Goal: Task Accomplishment & Management: Use online tool/utility

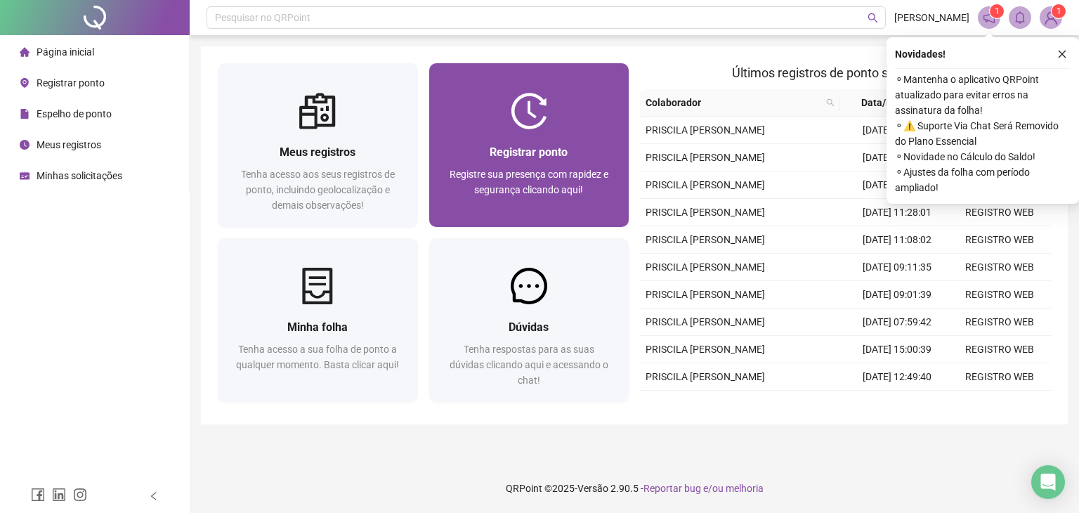
click at [528, 100] on img at bounding box center [529, 111] width 37 height 37
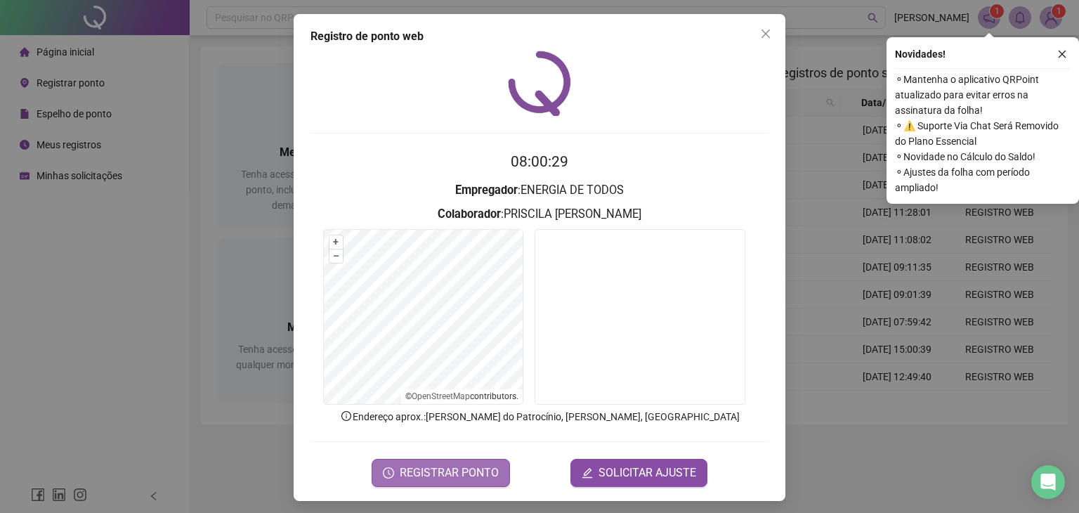
click at [447, 473] on span "REGISTRAR PONTO" at bounding box center [449, 472] width 99 height 17
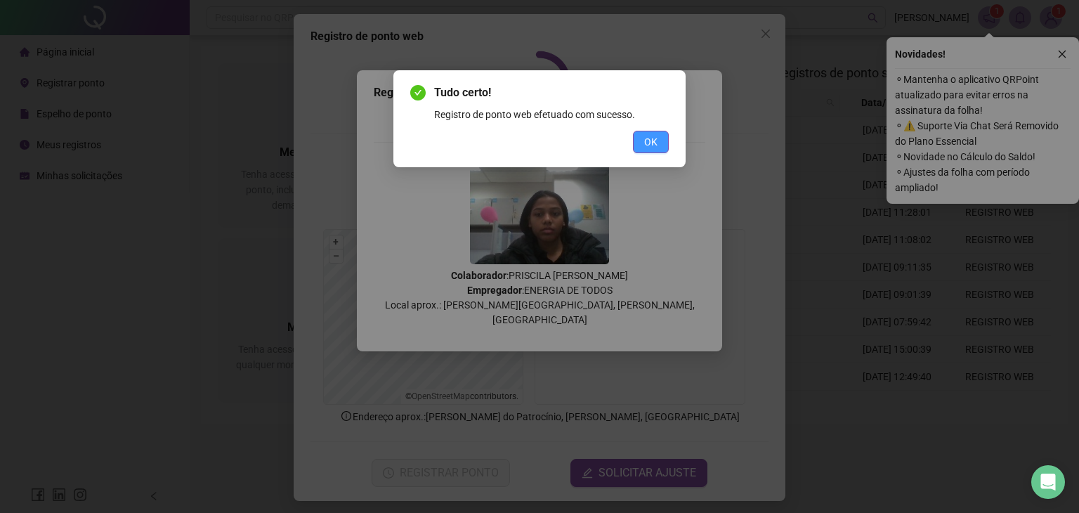
click at [658, 150] on button "OK" at bounding box center [651, 142] width 36 height 22
